Goal: Task Accomplishment & Management: Use online tool/utility

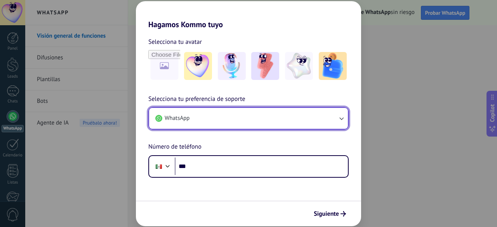
click at [327, 117] on button "WhatsApp" at bounding box center [248, 118] width 199 height 21
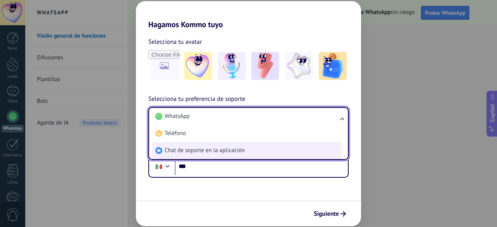
click at [291, 156] on li "Chat de soporte en la aplicación" at bounding box center [247, 150] width 190 height 17
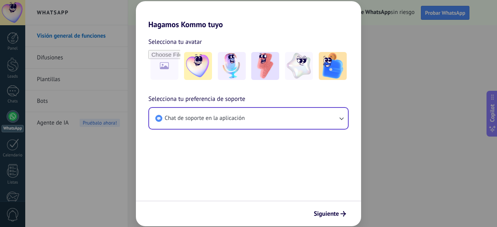
click at [292, 138] on div "Selecciona tu avatar Selecciona tu preferencia de soporte Chat de soporte en la…" at bounding box center [248, 85] width 225 height 113
click at [330, 215] on span "Siguiente" at bounding box center [326, 213] width 25 height 5
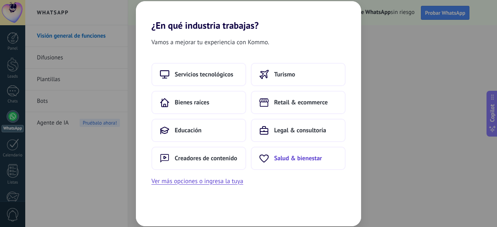
click at [293, 163] on button "Salud & bienestar" at bounding box center [298, 158] width 95 height 23
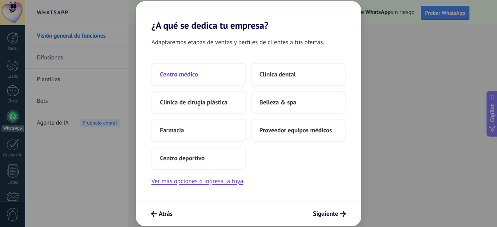
click at [196, 74] on span "Centro médico" at bounding box center [179, 75] width 38 height 8
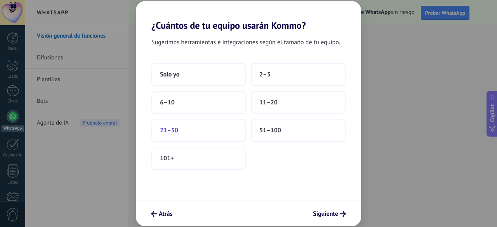
click at [219, 131] on button "21–50" at bounding box center [198, 130] width 95 height 23
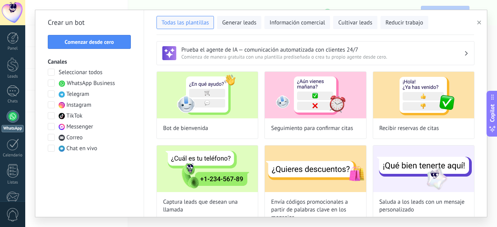
click at [53, 83] on span at bounding box center [51, 83] width 7 height 7
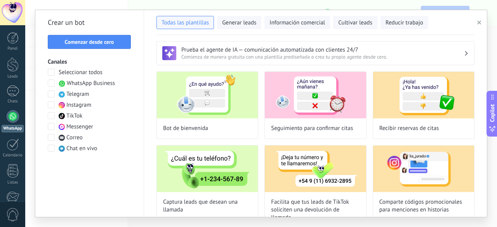
click at [53, 83] on span at bounding box center [51, 83] width 7 height 7
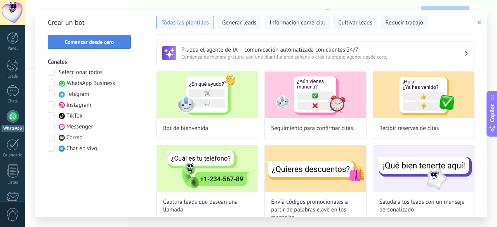
click at [106, 41] on span "Comenzar desde cero" at bounding box center [89, 41] width 49 height 5
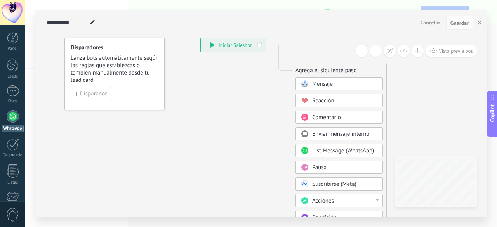
click at [329, 152] on span "List Message (WhatsApp)" at bounding box center [343, 150] width 62 height 7
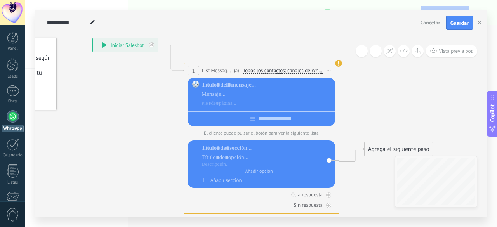
click at [291, 98] on div at bounding box center [267, 94] width 131 height 26
click at [261, 117] on div at bounding box center [262, 117] width 148 height 12
click at [254, 91] on div at bounding box center [267, 94] width 131 height 8
click at [269, 118] on input "text" at bounding box center [275, 119] width 38 height 6
click at [295, 47] on icon at bounding box center [249, 125] width 703 height 565
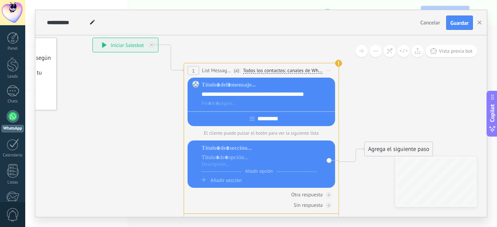
click at [311, 121] on div "**********" at bounding box center [262, 117] width 148 height 12
click at [311, 117] on div "**********" at bounding box center [262, 117] width 148 height 12
click at [276, 119] on input "**********" at bounding box center [268, 119] width 26 height 6
click at [247, 119] on icon at bounding box center [249, 118] width 5 height 3
click at [237, 122] on div "**********" at bounding box center [262, 117] width 148 height 12
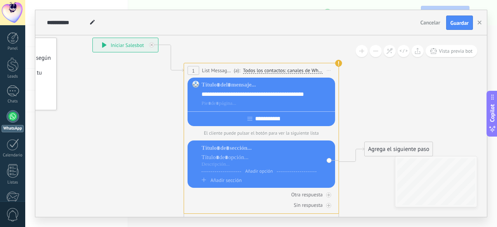
click at [237, 122] on div "**********" at bounding box center [262, 117] width 148 height 12
click at [247, 120] on icon at bounding box center [249, 119] width 5 height 4
click at [283, 119] on input "**********" at bounding box center [267, 119] width 30 height 6
type input "*"
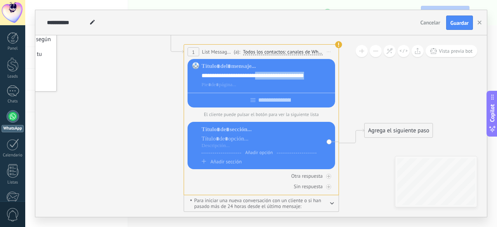
drag, startPoint x: 322, startPoint y: 77, endPoint x: 256, endPoint y: 76, distance: 65.6
click at [256, 76] on div "**********" at bounding box center [267, 76] width 131 height 8
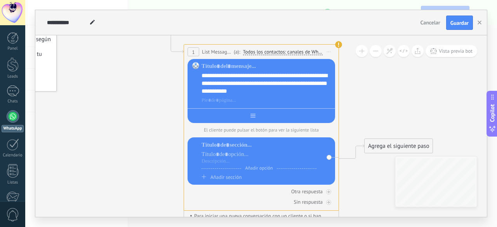
click at [296, 115] on div at bounding box center [262, 114] width 148 height 12
type input "**"
click at [277, 150] on div "Añadir opción Añadir sección" at bounding box center [259, 160] width 115 height 39
click at [269, 153] on div at bounding box center [259, 155] width 115 height 8
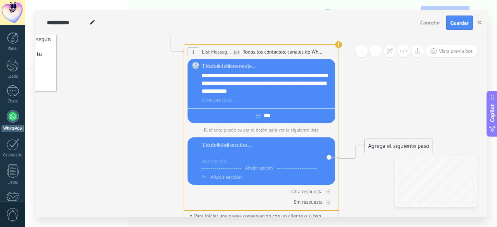
click at [318, 51] on span "Todos los contactos: canales de WhatsApp seleccionados" at bounding box center [283, 52] width 80 height 6
click at [318, 51] on button "Todos los contactos: canales de WhatsApp seleccionados" at bounding box center [298, 52] width 118 height 14
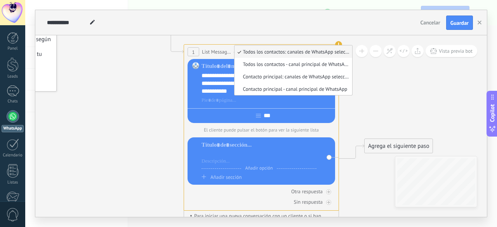
click at [397, 78] on icon at bounding box center [249, 107] width 703 height 565
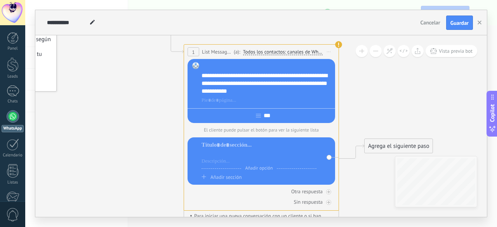
click at [231, 68] on div at bounding box center [267, 67] width 131 height 8
click at [279, 157] on div at bounding box center [259, 155] width 115 height 8
click at [286, 115] on div "**" at bounding box center [262, 114] width 148 height 12
click at [269, 117] on input "**" at bounding box center [267, 116] width 13 height 6
type input "*"
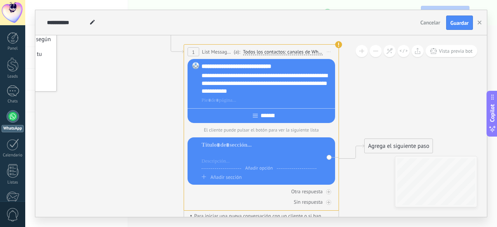
type input "*******"
click at [270, 148] on div at bounding box center [259, 145] width 115 height 8
click at [265, 160] on div at bounding box center [259, 161] width 115 height 6
click at [247, 177] on div "Añadir sección" at bounding box center [259, 177] width 115 height 7
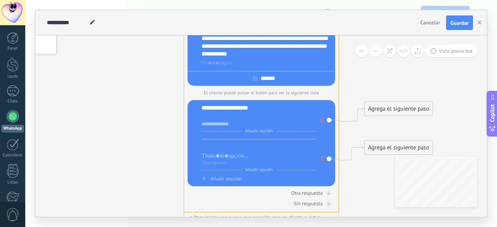
click at [249, 150] on div at bounding box center [259, 147] width 115 height 8
drag, startPoint x: 263, startPoint y: 108, endPoint x: 199, endPoint y: 108, distance: 64.1
click at [199, 108] on div "**********" at bounding box center [262, 143] width 148 height 86
click at [242, 125] on div "**********" at bounding box center [259, 124] width 115 height 6
click at [254, 131] on span "Añadir opción" at bounding box center [258, 131] width 35 height 6
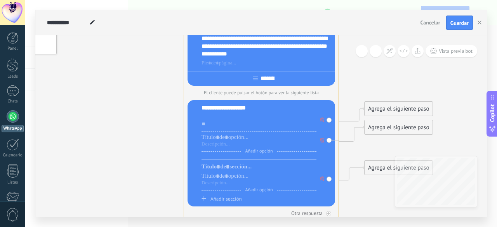
click at [322, 179] on icon at bounding box center [322, 179] width 4 height 5
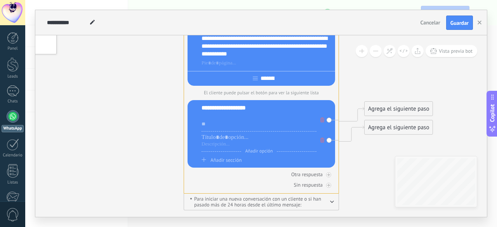
click at [322, 142] on icon at bounding box center [322, 140] width 4 height 5
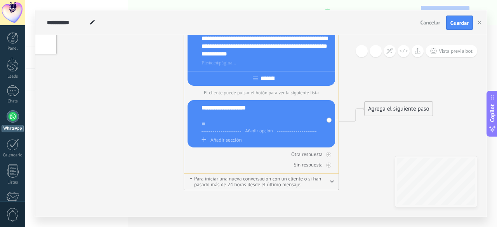
click at [238, 126] on div "**" at bounding box center [259, 124] width 115 height 6
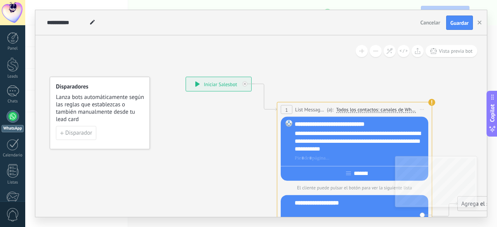
drag, startPoint x: 84, startPoint y: 135, endPoint x: 177, endPoint y: 137, distance: 93.2
click at [177, 137] on icon at bounding box center [342, 203] width 703 height 640
click at [76, 136] on span "Disparador" at bounding box center [78, 132] width 27 height 5
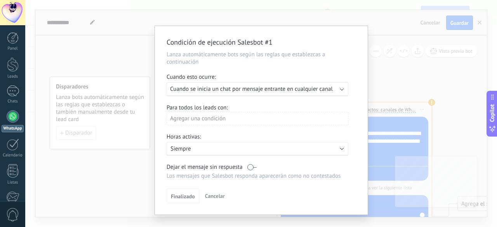
click at [293, 118] on div "Agregar una condición" at bounding box center [258, 119] width 182 height 14
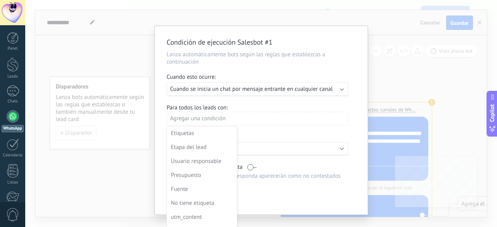
click at [271, 124] on div at bounding box center [261, 121] width 213 height 190
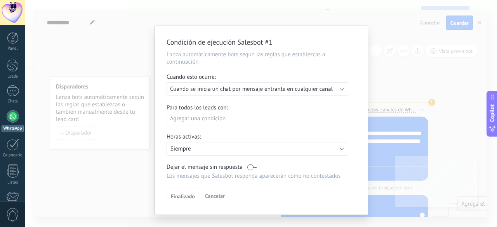
click at [264, 124] on div "Agregar una condición" at bounding box center [258, 119] width 182 height 14
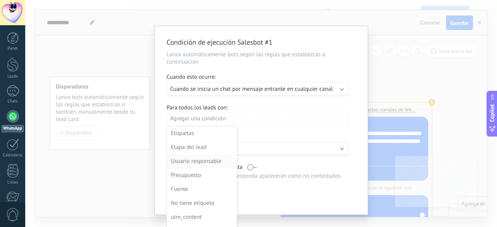
click at [217, 160] on div "Usuario responsable" at bounding box center [201, 161] width 61 height 11
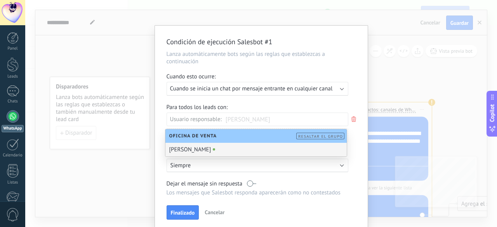
click at [265, 148] on div "[PERSON_NAME]" at bounding box center [256, 150] width 182 height 14
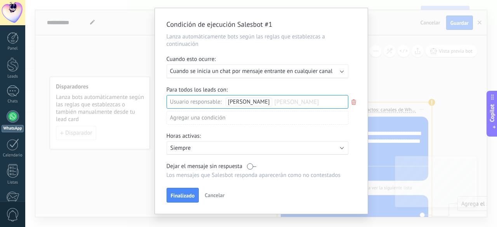
scroll to position [30, 0]
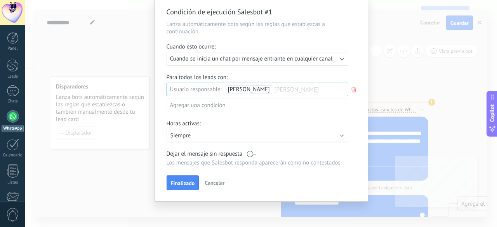
click at [272, 136] on p "Siempre" at bounding box center [238, 135] width 136 height 7
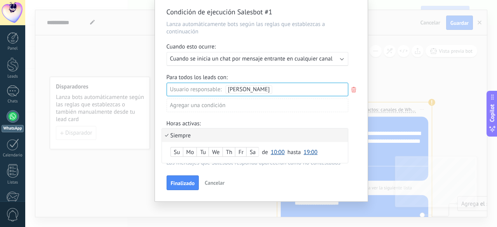
click at [272, 136] on li "Siempre" at bounding box center [255, 136] width 186 height 14
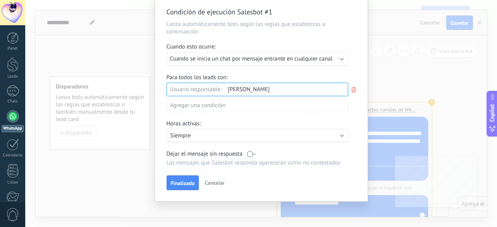
click at [272, 136] on p "Siempre" at bounding box center [238, 135] width 136 height 7
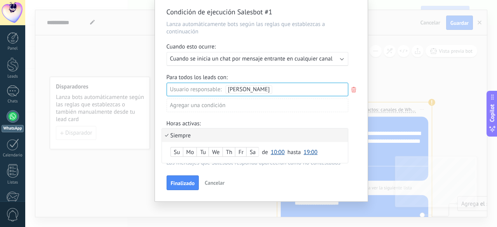
click at [274, 116] on div at bounding box center [261, 99] width 213 height 206
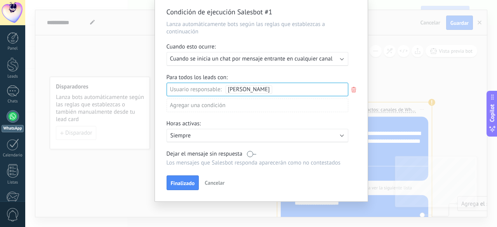
click at [299, 137] on p "Siempre" at bounding box center [238, 135] width 136 height 7
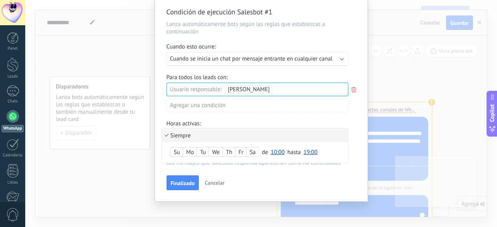
click at [289, 154] on span "hasta" at bounding box center [294, 152] width 14 height 7
click at [304, 153] on span "19:00" at bounding box center [311, 152] width 14 height 7
click at [308, 153] on span "23:30" at bounding box center [312, 151] width 22 height 7
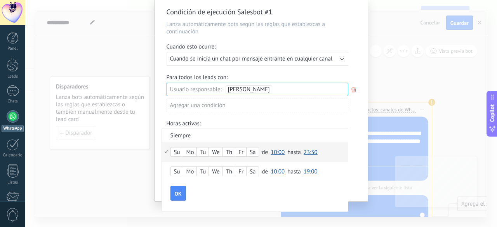
click at [276, 153] on span "10:00" at bounding box center [278, 152] width 14 height 7
click at [281, 82] on span "00:00" at bounding box center [279, 82] width 22 height 7
click at [175, 193] on span "OK" at bounding box center [178, 193] width 7 height 5
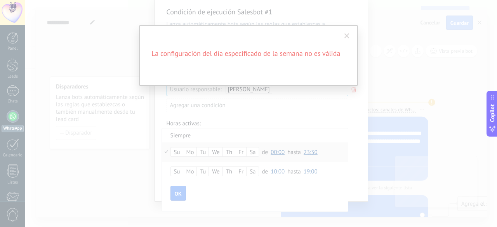
click at [346, 36] on span at bounding box center [346, 35] width 5 height 5
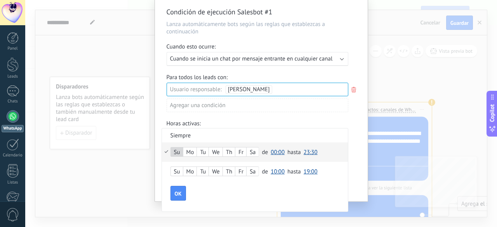
click at [189, 153] on div "Mo" at bounding box center [190, 152] width 14 height 11
click at [181, 189] on button "OK" at bounding box center [178, 193] width 16 height 15
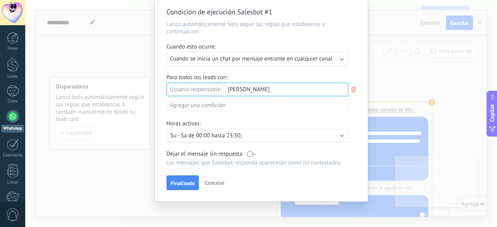
click at [251, 153] on label at bounding box center [251, 153] width 9 height 7
click at [252, 153] on label at bounding box center [251, 153] width 9 height 7
click at [248, 172] on div "Condición de ejecución Salesbot #1 Lanza automáticamente bots según las reglas …" at bounding box center [261, 99] width 213 height 206
click at [249, 153] on label at bounding box center [251, 153] width 9 height 7
click at [191, 181] on span "Finalizado" at bounding box center [183, 183] width 24 height 5
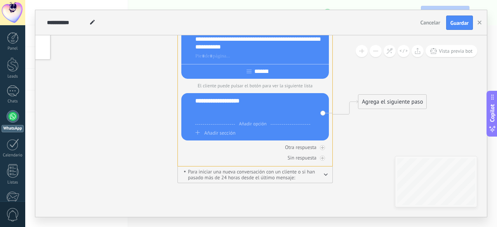
drag, startPoint x: 461, startPoint y: 131, endPoint x: 360, endPoint y: 122, distance: 101.4
click at [362, 121] on icon at bounding box center [243, 101] width 703 height 640
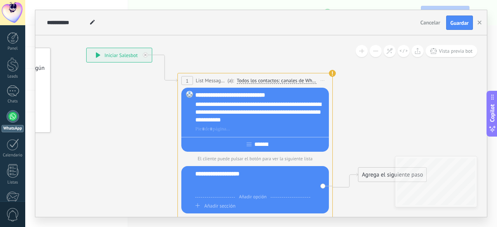
click at [210, 82] on span "List Message (WhatsApp)" at bounding box center [211, 80] width 30 height 7
click at [211, 81] on span "List Message (WhatsApp)" at bounding box center [211, 80] width 30 height 7
click at [186, 80] on span "1" at bounding box center [187, 81] width 3 height 7
click at [334, 72] on use at bounding box center [332, 73] width 7 height 7
click at [334, 73] on use at bounding box center [332, 73] width 7 height 7
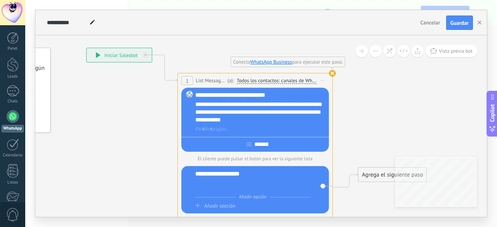
click at [332, 74] on use at bounding box center [332, 73] width 7 height 7
click at [272, 62] on link "WhatsApp Business" at bounding box center [271, 62] width 42 height 7
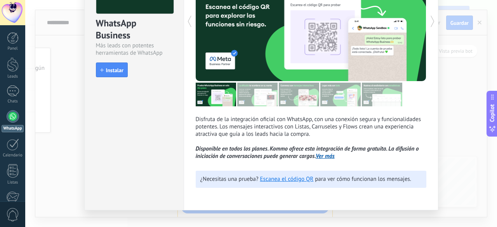
scroll to position [90, 0]
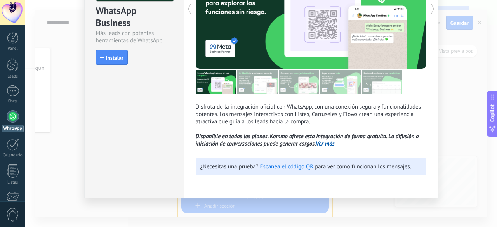
click at [328, 145] on link "Ver más" at bounding box center [325, 143] width 19 height 7
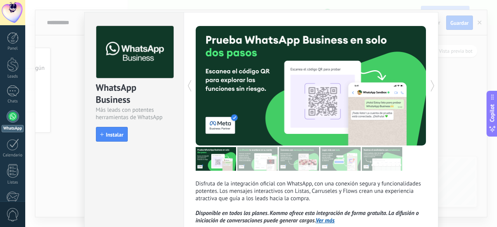
scroll to position [13, 0]
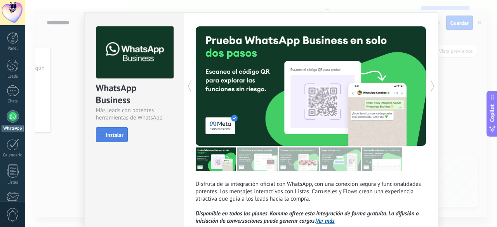
click at [119, 132] on span "Instalar" at bounding box center [114, 134] width 17 height 5
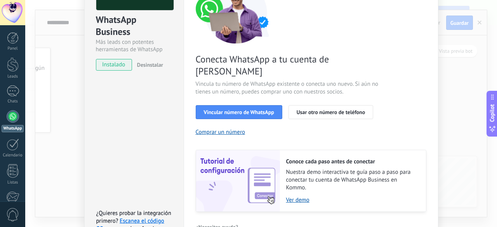
scroll to position [90, 0]
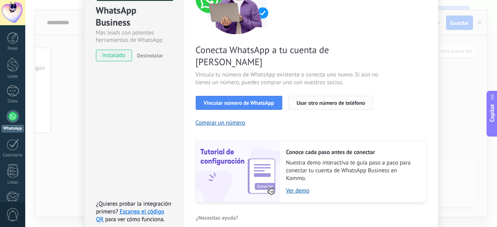
click at [336, 96] on button "Usar otro número de teléfono" at bounding box center [331, 103] width 85 height 14
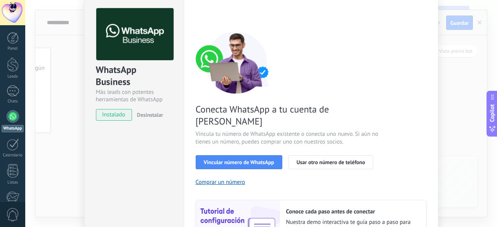
scroll to position [0, 0]
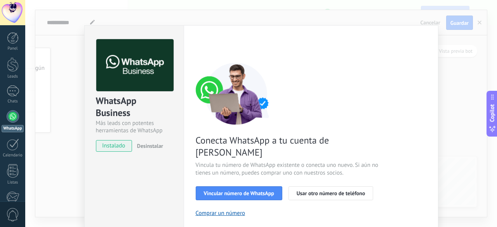
click at [456, 68] on div "WhatsApp Business Más leads con potentes herramientas de WhatsApp instalado Des…" at bounding box center [261, 113] width 472 height 227
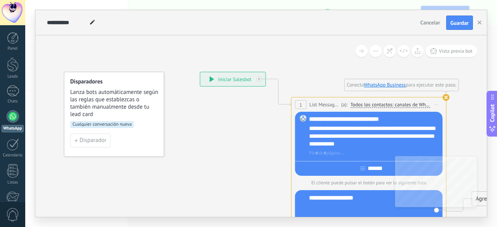
drag, startPoint x: 109, startPoint y: 123, endPoint x: 226, endPoint y: 140, distance: 118.5
click at [223, 143] on icon at bounding box center [357, 198] width 703 height 640
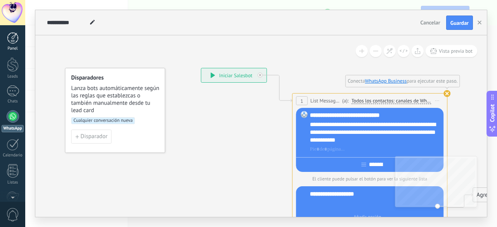
click at [16, 38] on div at bounding box center [13, 38] width 12 height 12
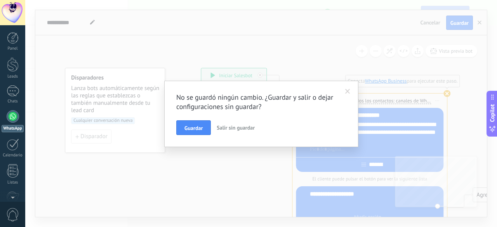
click at [233, 127] on span "Salir sin guardar" at bounding box center [236, 127] width 38 height 7
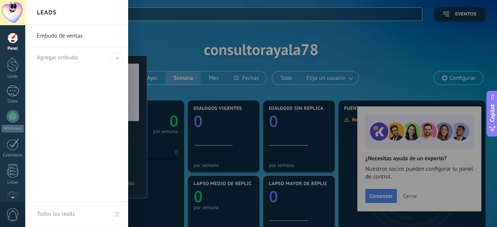
click at [150, 36] on div at bounding box center [273, 113] width 497 height 227
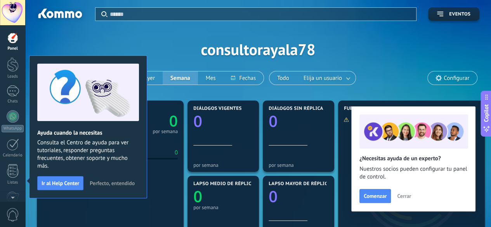
click at [197, 32] on div "Aplicar Eventos consultorayala78 [DATE] [DATE] Semana Mes Todo Elija un usuario…" at bounding box center [258, 49] width 443 height 99
click at [408, 198] on span "Cerrar" at bounding box center [404, 195] width 14 height 5
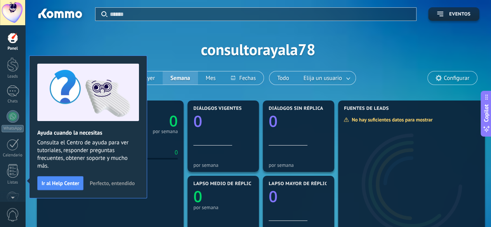
click at [106, 183] on span "Perfecto, entendido" at bounding box center [112, 183] width 45 height 5
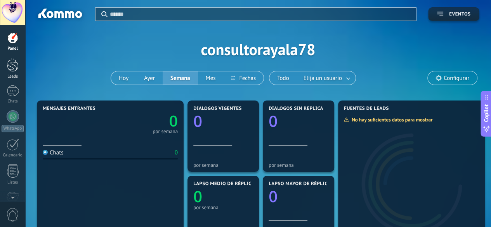
click at [18, 70] on div at bounding box center [13, 64] width 12 height 14
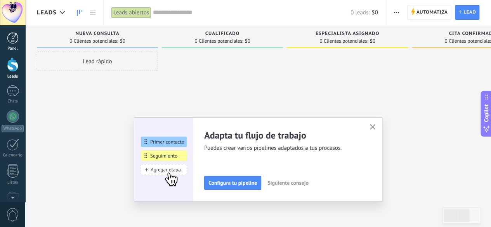
click at [13, 45] on link "Panel" at bounding box center [12, 41] width 25 height 19
